Goal: Information Seeking & Learning: Learn about a topic

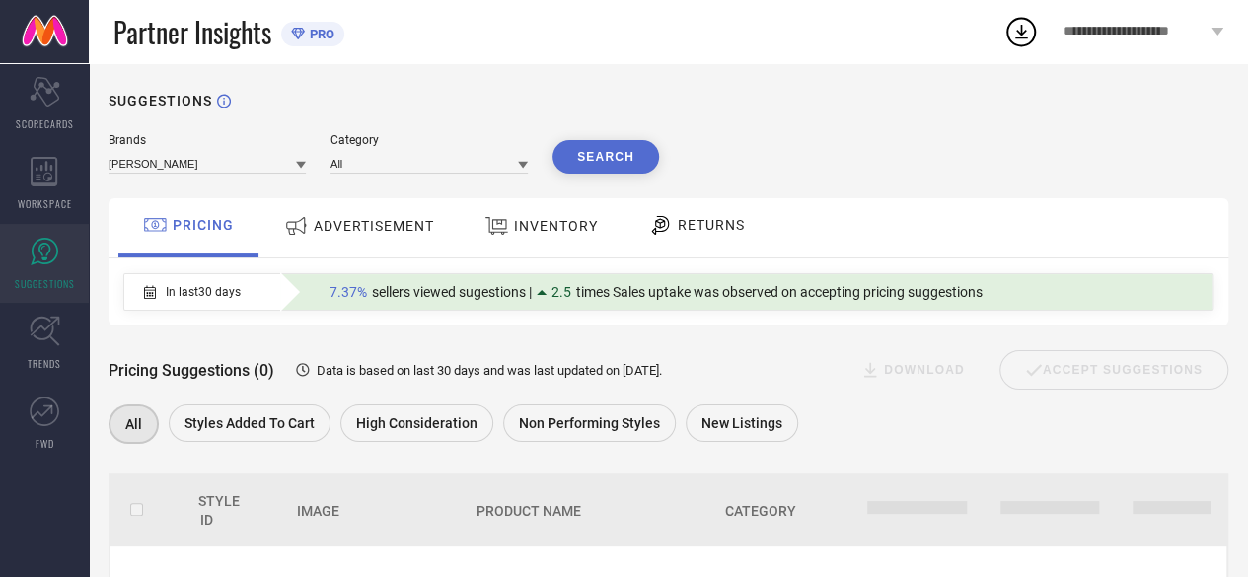
click at [190, 38] on span "Partner Insights" at bounding box center [192, 32] width 158 height 40
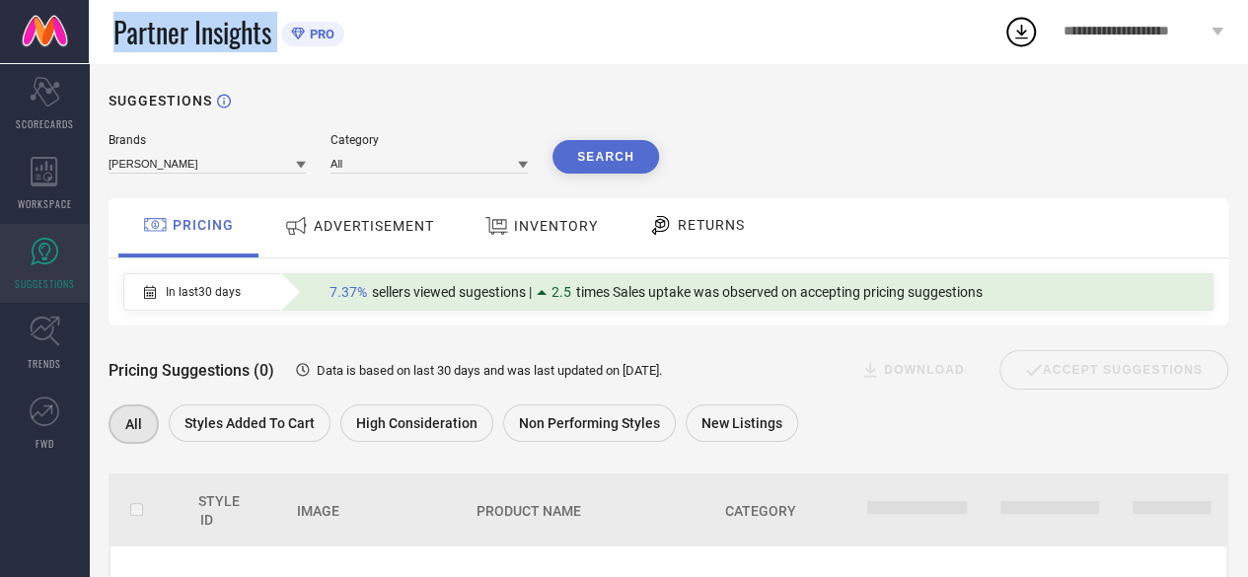
click at [190, 38] on span "Partner Insights" at bounding box center [192, 32] width 158 height 40
click at [188, 36] on span "Partner Insights" at bounding box center [192, 32] width 158 height 40
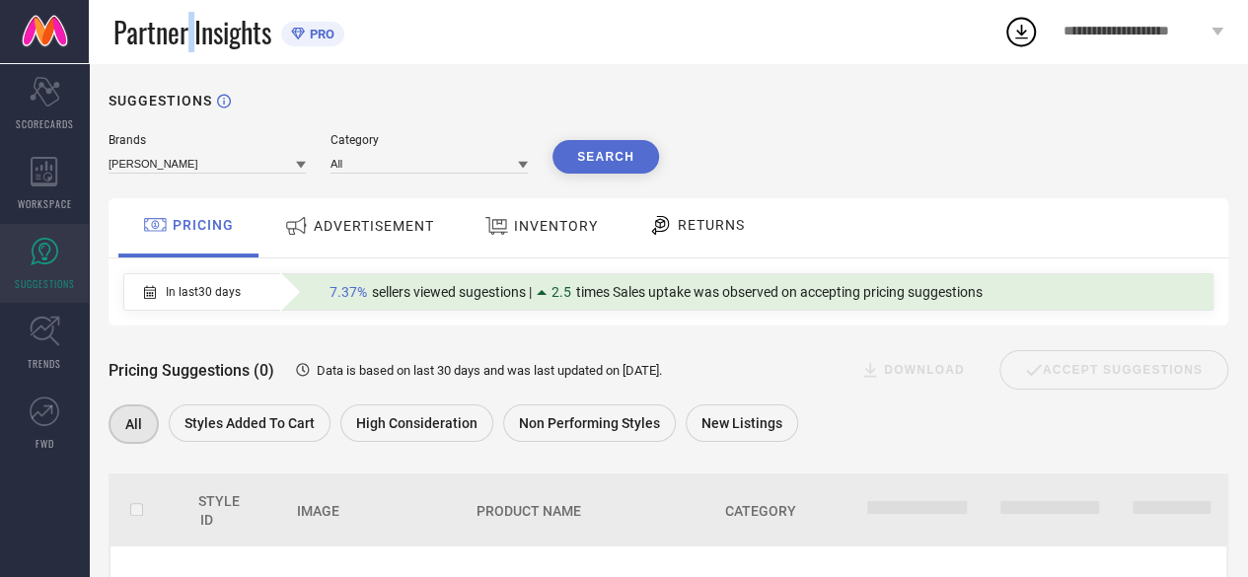
click at [188, 36] on span "Partner Insights" at bounding box center [192, 32] width 158 height 40
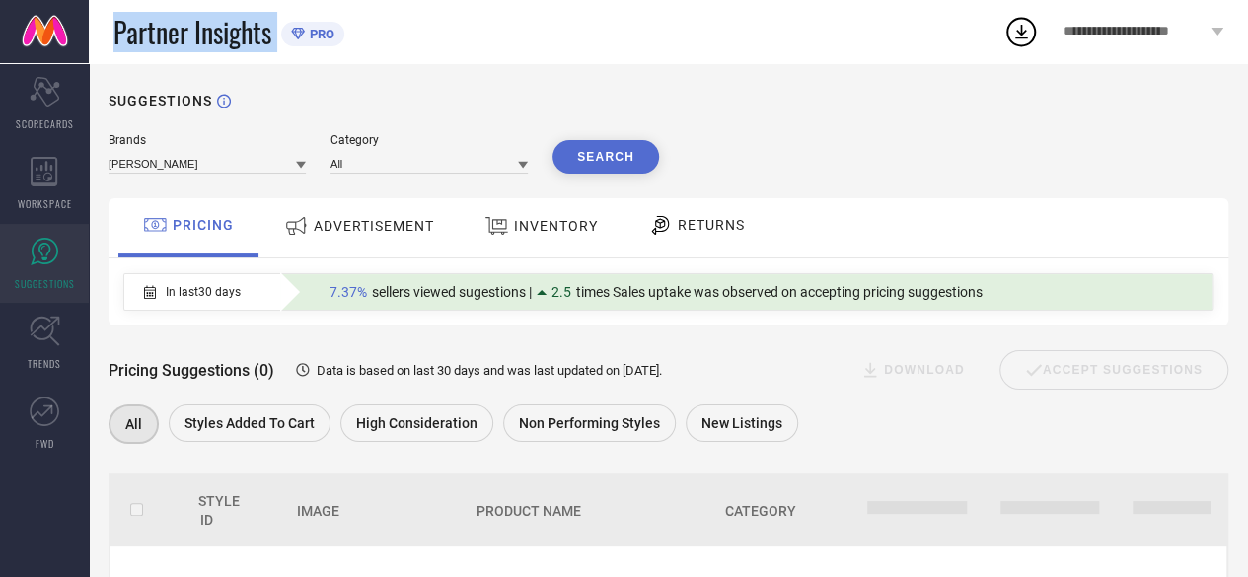
click at [188, 36] on span "Partner Insights" at bounding box center [192, 32] width 158 height 40
click at [173, 98] on h1 "SUGGESTIONS" at bounding box center [160, 101] width 104 height 16
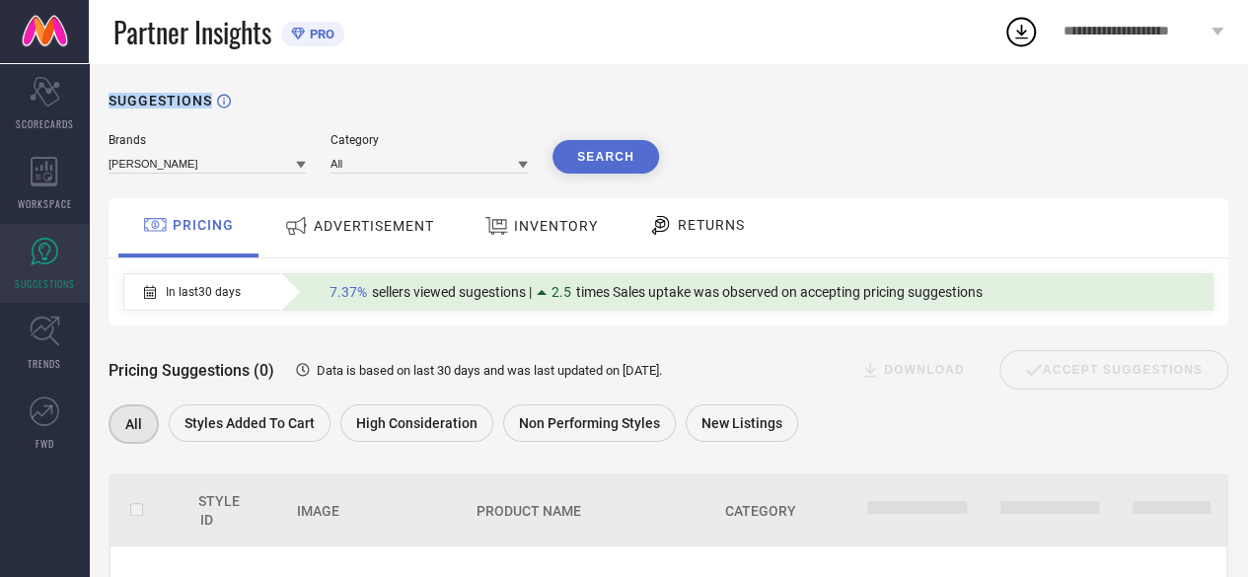
click at [173, 98] on h1 "SUGGESTIONS" at bounding box center [160, 101] width 104 height 16
click at [337, 377] on span "Data is based on last 30 days and was last updated on [DATE] ." at bounding box center [489, 370] width 345 height 15
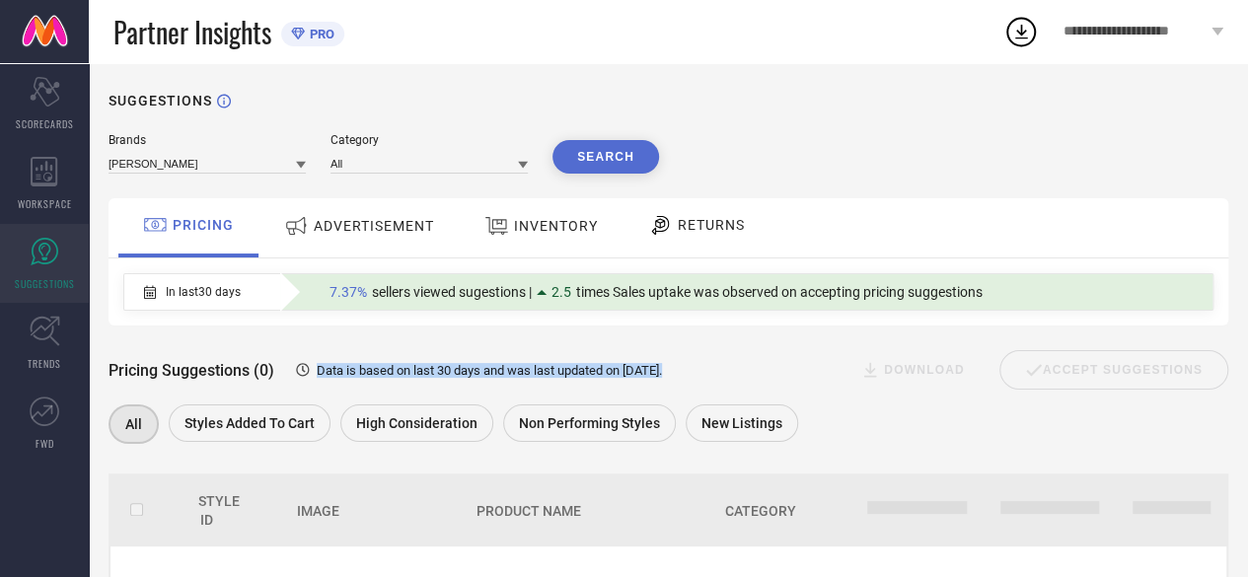
click at [337, 377] on span "Data is based on last 30 days and was last updated on [DATE] ." at bounding box center [489, 370] width 345 height 15
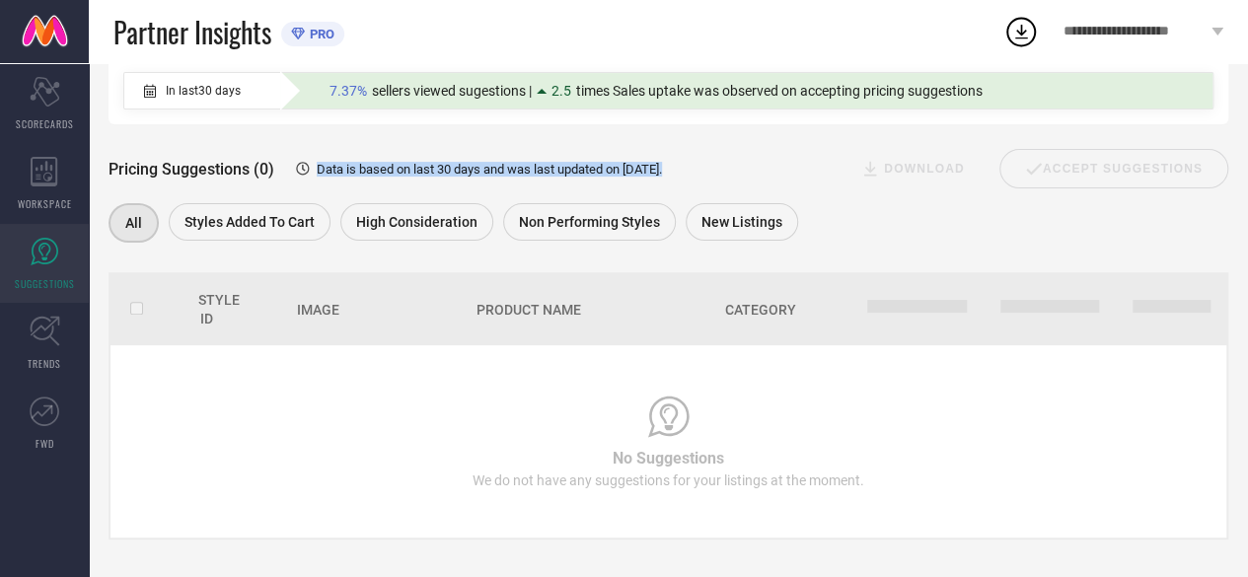
scroll to position [217, 0]
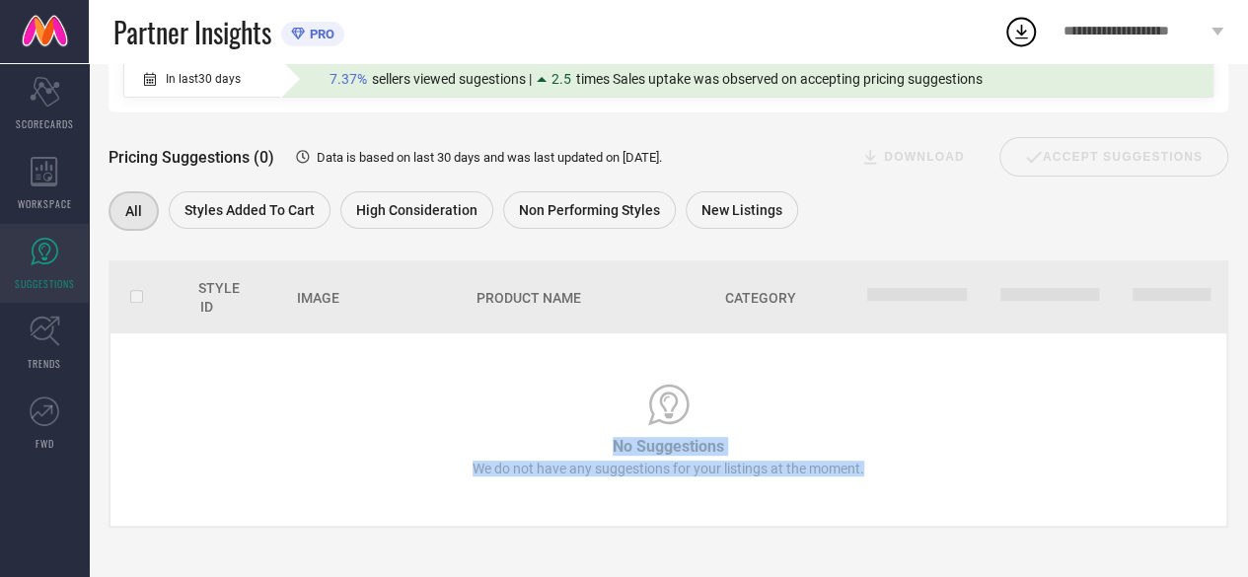
drag, startPoint x: 610, startPoint y: 444, endPoint x: 880, endPoint y: 482, distance: 273.0
click at [880, 482] on td "No Suggestions We do not have any suggestions for your listings at the moment." at bounding box center [668, 429] width 1116 height 192
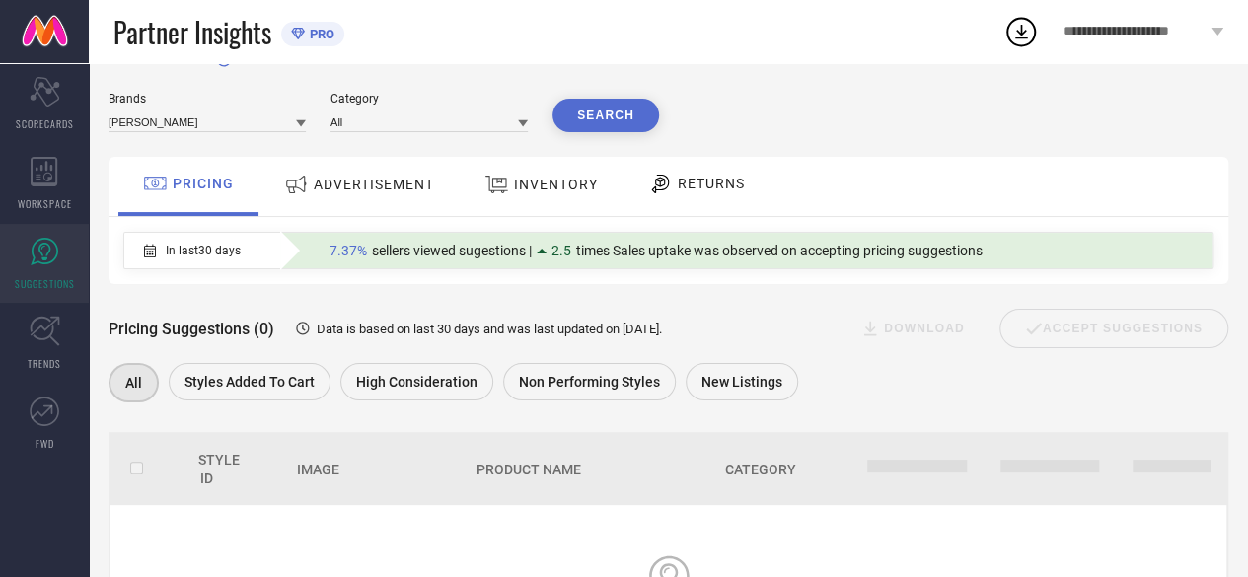
scroll to position [0, 0]
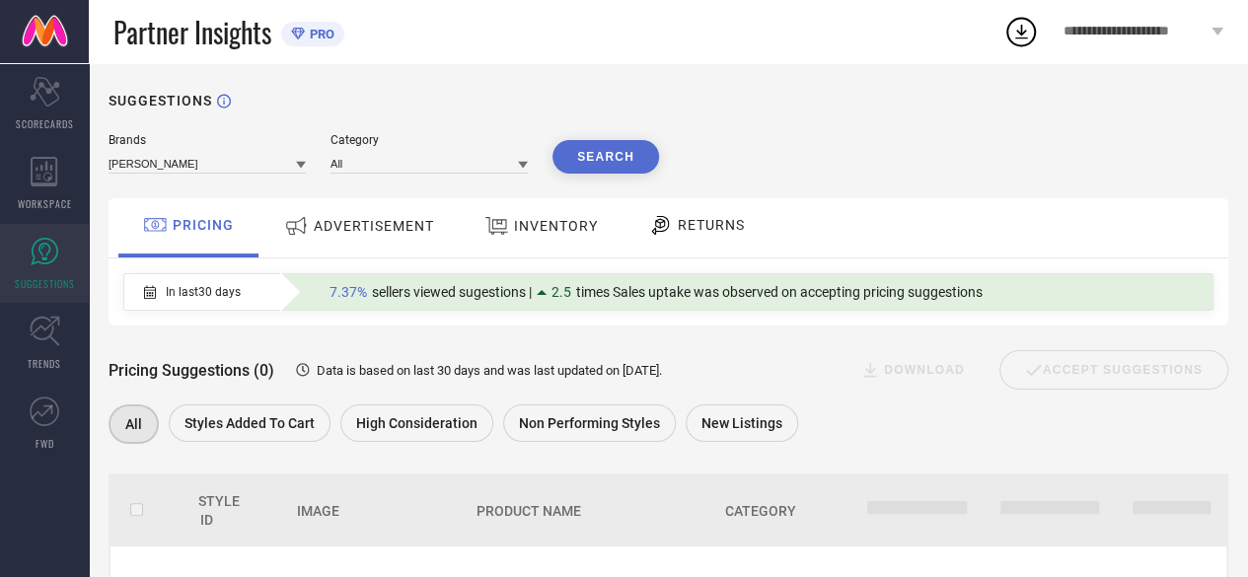
click at [568, 296] on span "2.5" at bounding box center [561, 292] width 20 height 16
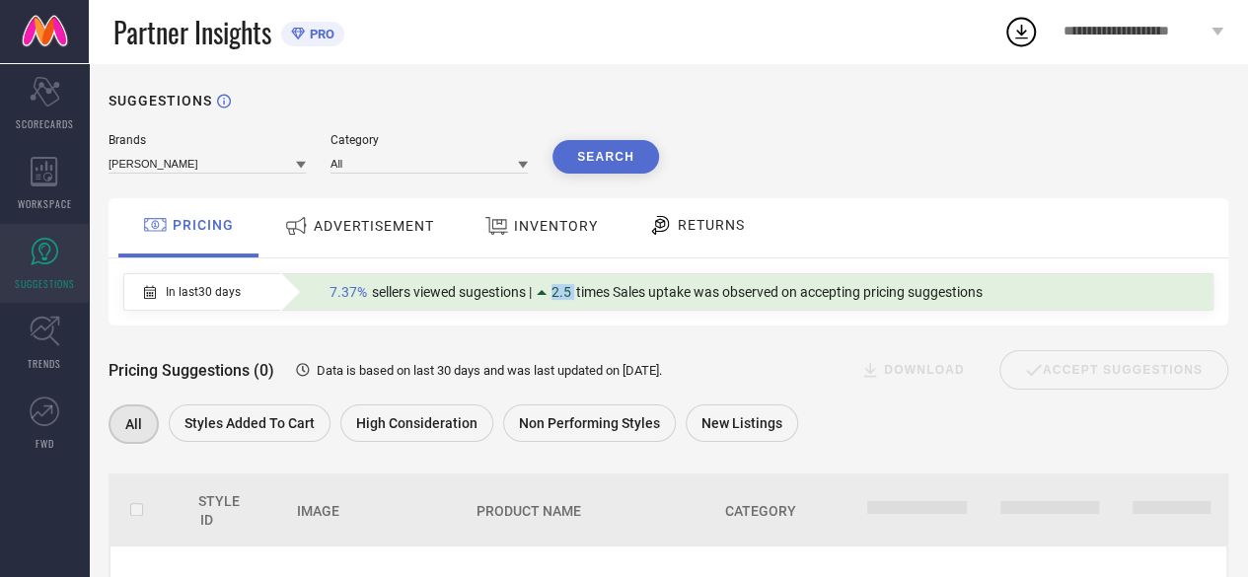
click at [568, 296] on span "2.5" at bounding box center [561, 292] width 20 height 16
click at [604, 293] on span "times Sales uptake was observed on accepting pricing suggestions" at bounding box center [779, 292] width 406 height 16
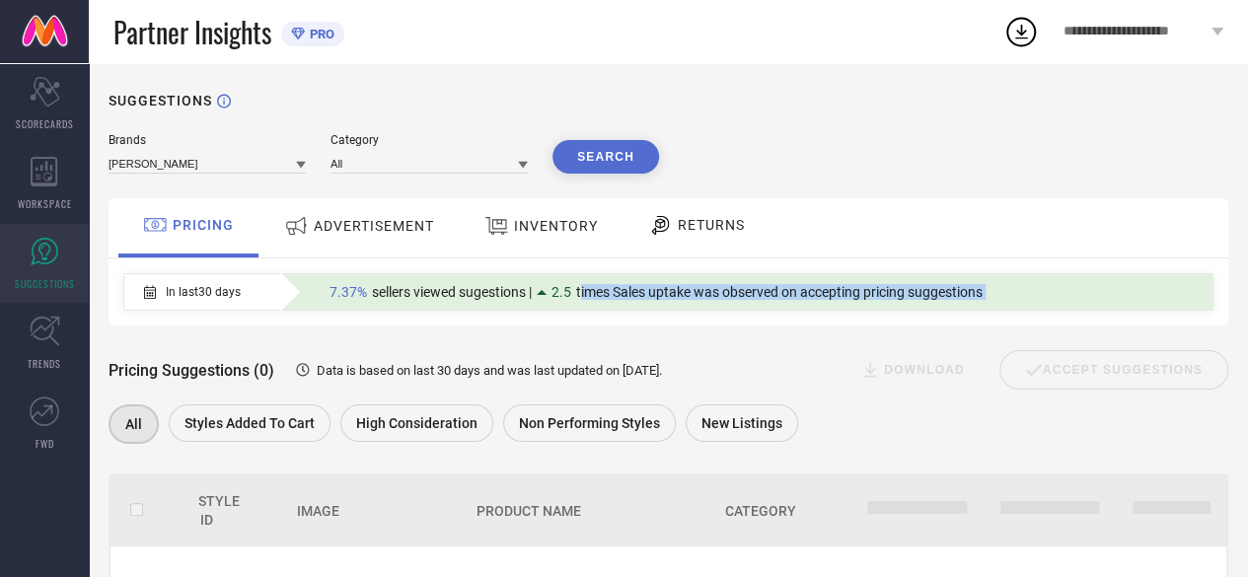
click at [604, 293] on span "times Sales uptake was observed on accepting pricing suggestions" at bounding box center [779, 292] width 406 height 16
click at [417, 294] on span "sellers viewed sugestions |" at bounding box center [452, 292] width 160 height 16
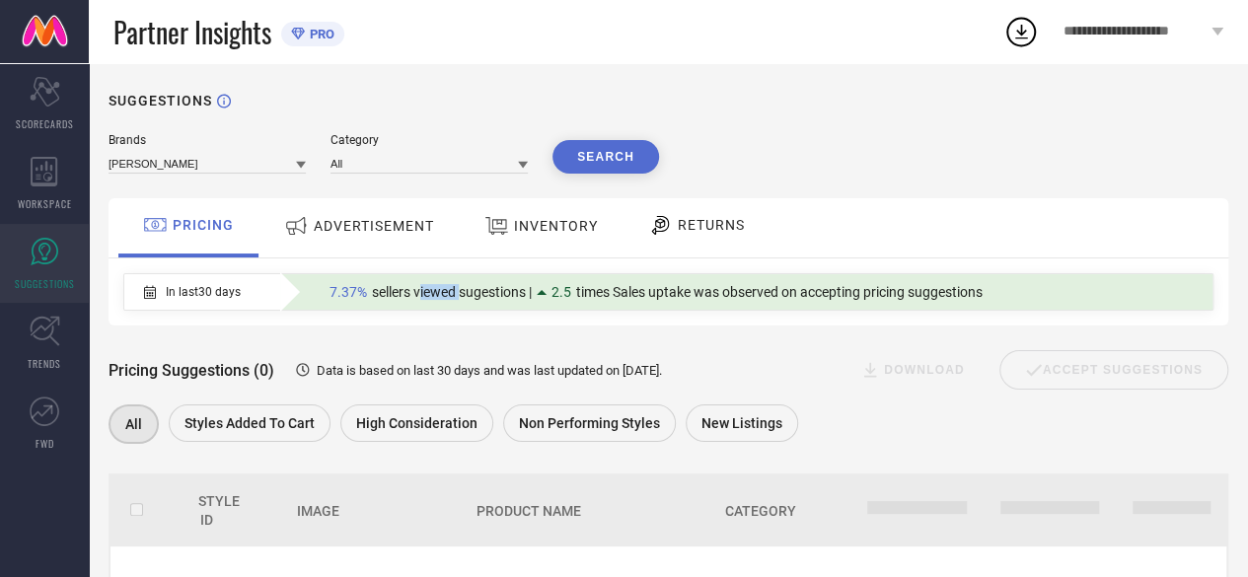
click at [417, 294] on span "sellers viewed sugestions |" at bounding box center [452, 292] width 160 height 16
drag, startPoint x: 373, startPoint y: 298, endPoint x: 1002, endPoint y: 297, distance: 629.3
click at [1002, 297] on div "7.37% sellers viewed sugestions | 2.5 times Sales uptake was observed on accept…" at bounding box center [764, 292] width 888 height 26
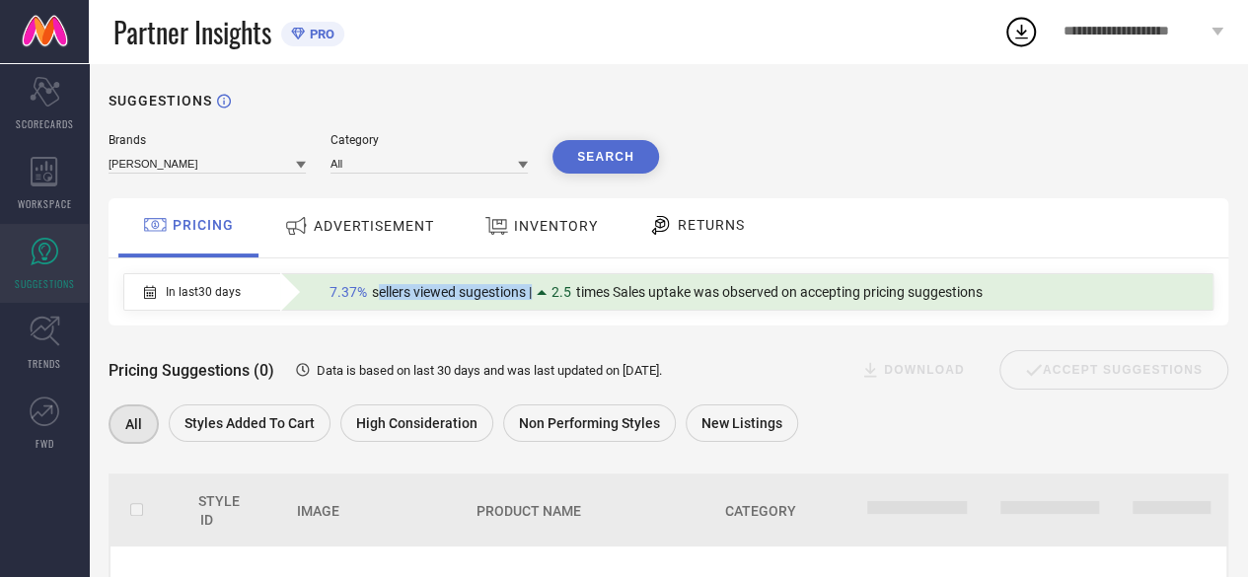
click at [1002, 297] on div "7.37% sellers viewed sugestions | 2.5 times Sales uptake was observed on accept…" at bounding box center [764, 292] width 888 height 26
drag, startPoint x: 1002, startPoint y: 297, endPoint x: 373, endPoint y: 294, distance: 629.3
click at [373, 294] on div "7.37% sellers viewed sugestions | 2.5 times Sales uptake was observed on accept…" at bounding box center [764, 292] width 888 height 26
click at [373, 294] on span "sellers viewed sugestions |" at bounding box center [452, 292] width 160 height 16
drag, startPoint x: 373, startPoint y: 294, endPoint x: 1001, endPoint y: 302, distance: 628.3
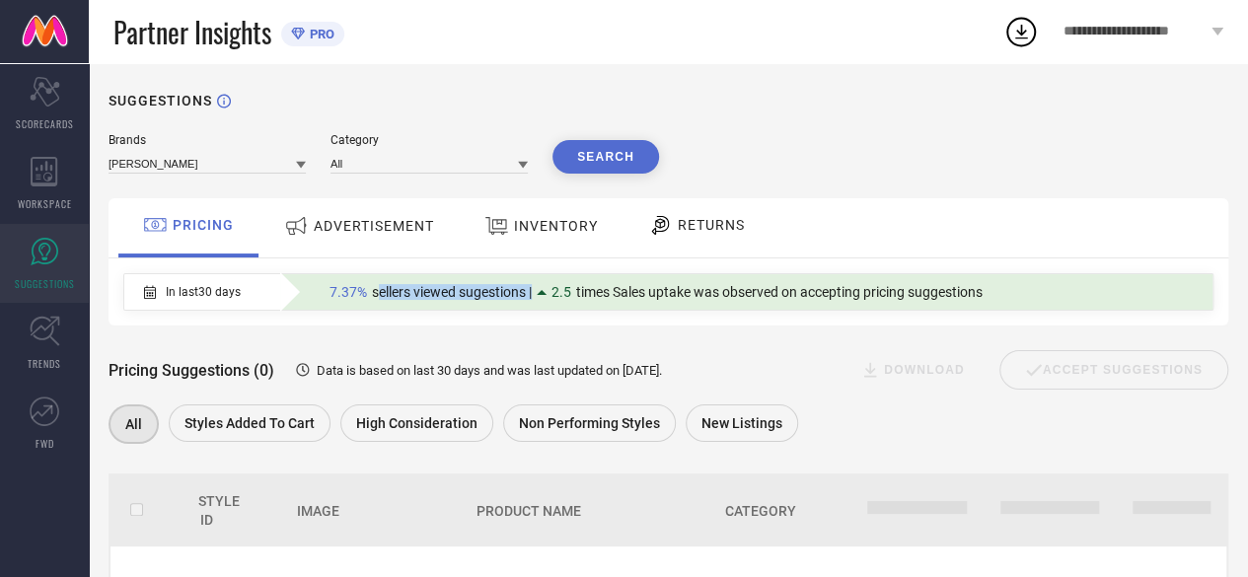
click at [1001, 302] on div "7.37% sellers viewed sugestions | 2.5 times Sales uptake was observed on accept…" at bounding box center [764, 292] width 888 height 26
